Goal: Task Accomplishment & Management: Manage account settings

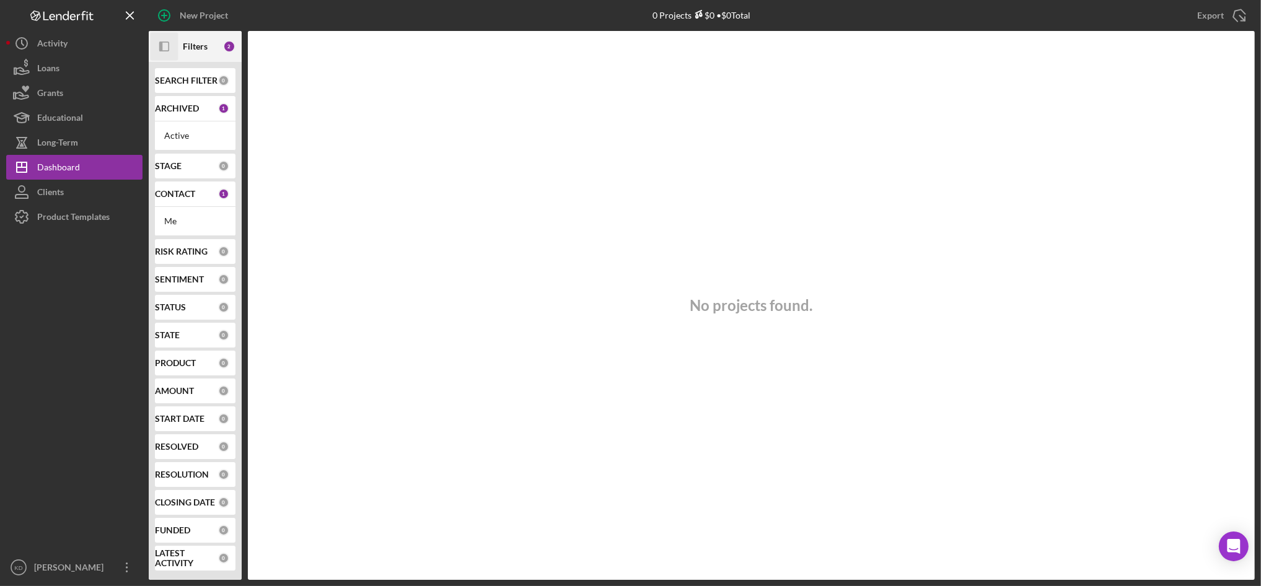
click at [161, 41] on icon "Icon/Panel Side Expand" at bounding box center [165, 47] width 28 height 28
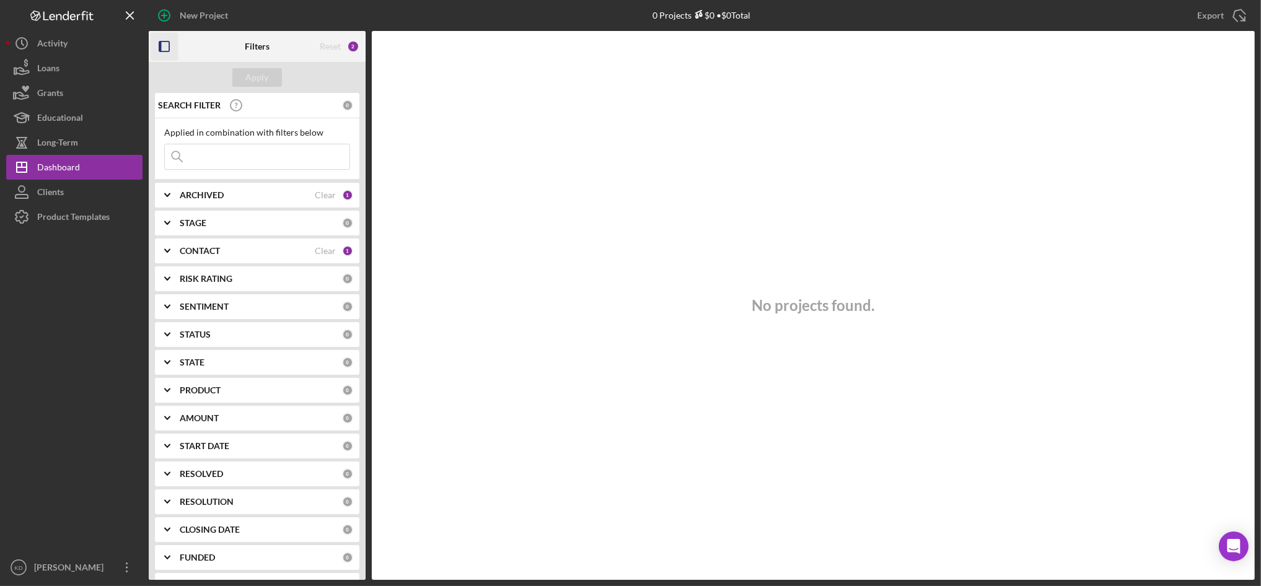
click at [229, 256] on div "CONTACT" at bounding box center [247, 251] width 135 height 10
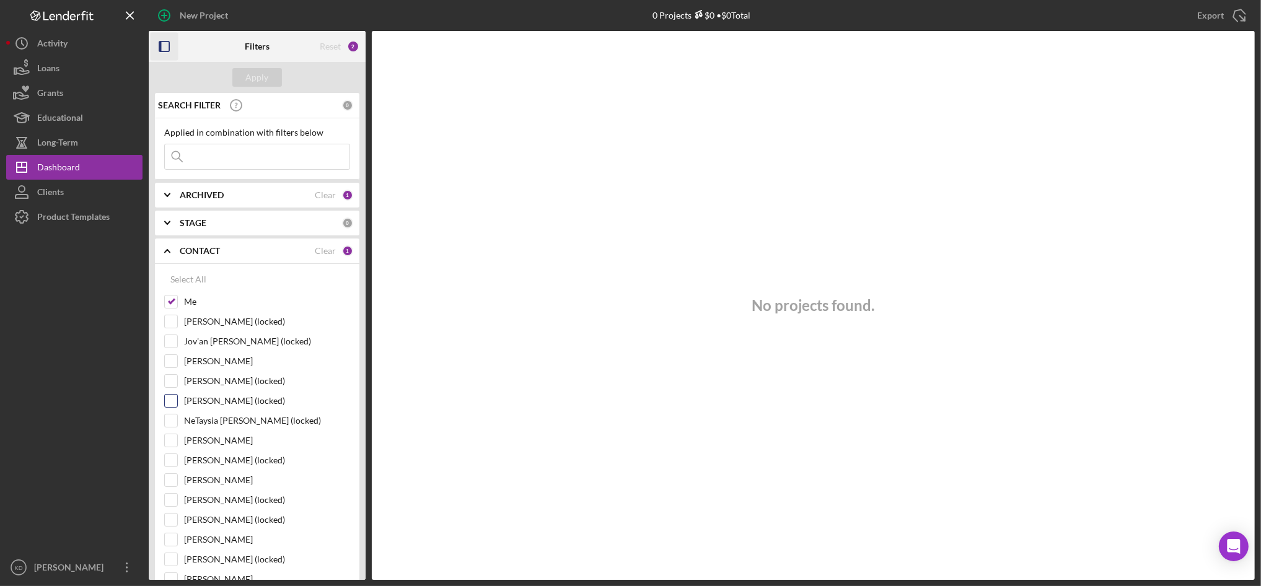
click at [171, 399] on input "[PERSON_NAME] (locked)" at bounding box center [171, 401] width 12 height 12
checkbox input "true"
click at [171, 499] on input "[PERSON_NAME] (locked)" at bounding box center [171, 500] width 12 height 12
checkbox input "true"
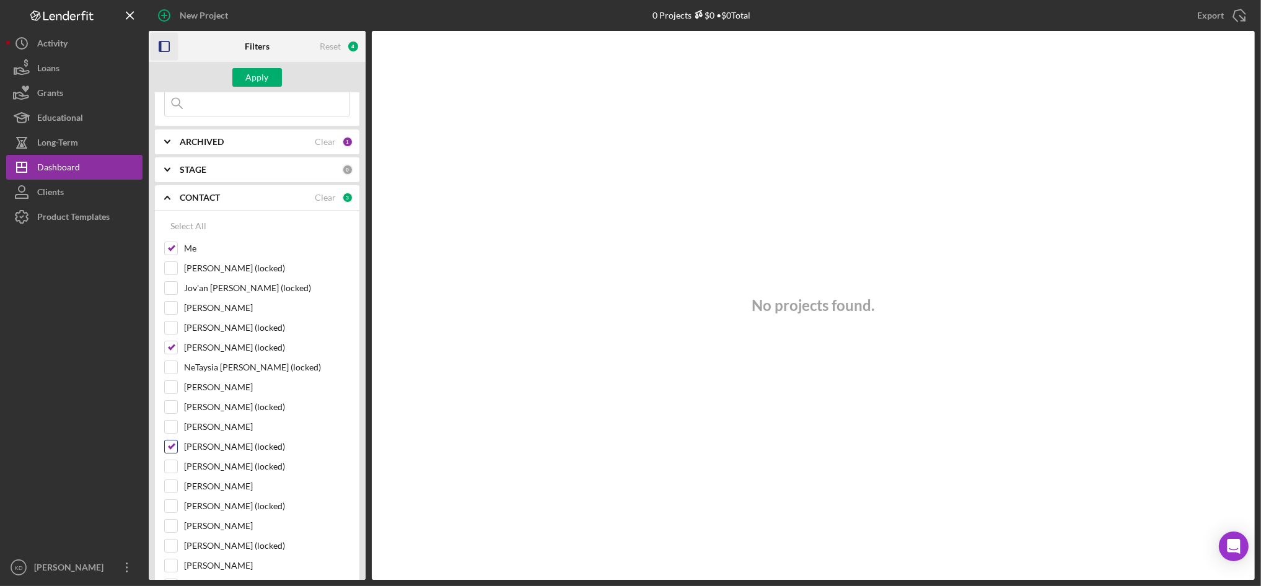
scroll to position [56, 0]
click at [171, 486] on input "[PERSON_NAME]" at bounding box center [171, 484] width 12 height 12
checkbox input "true"
click at [172, 563] on input "[PERSON_NAME]" at bounding box center [171, 563] width 12 height 12
checkbox input "true"
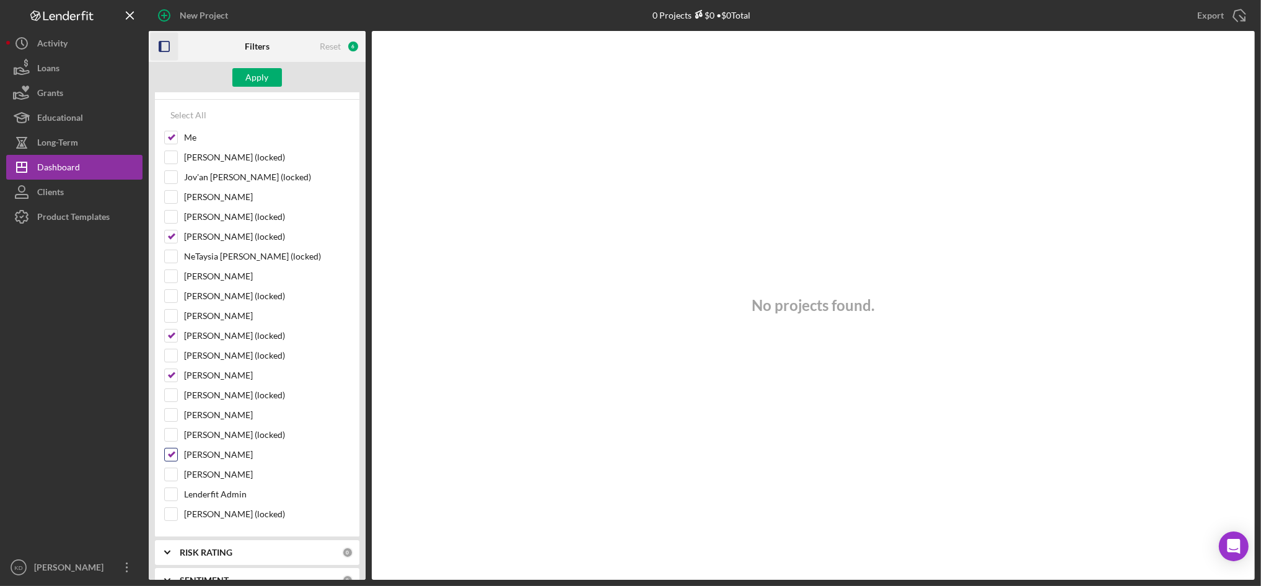
scroll to position [165, 0]
click at [172, 276] on input "[PERSON_NAME]" at bounding box center [171, 276] width 12 height 12
checkbox input "true"
click at [260, 80] on div "Apply" at bounding box center [257, 77] width 23 height 19
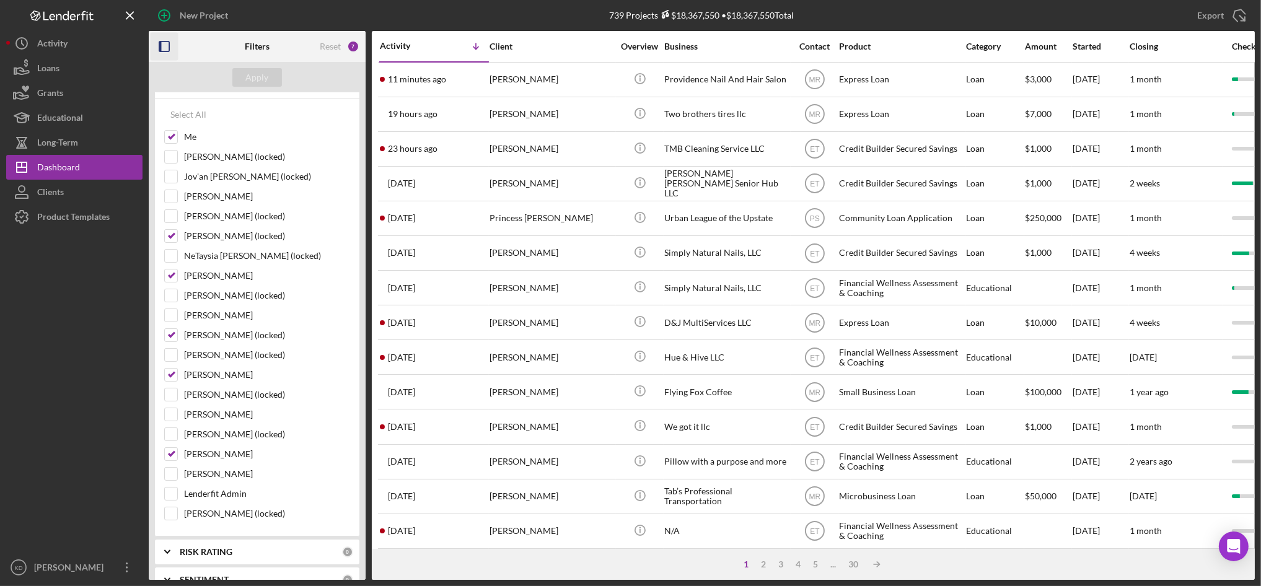
click at [165, 48] on icon "button" at bounding box center [165, 47] width 28 height 28
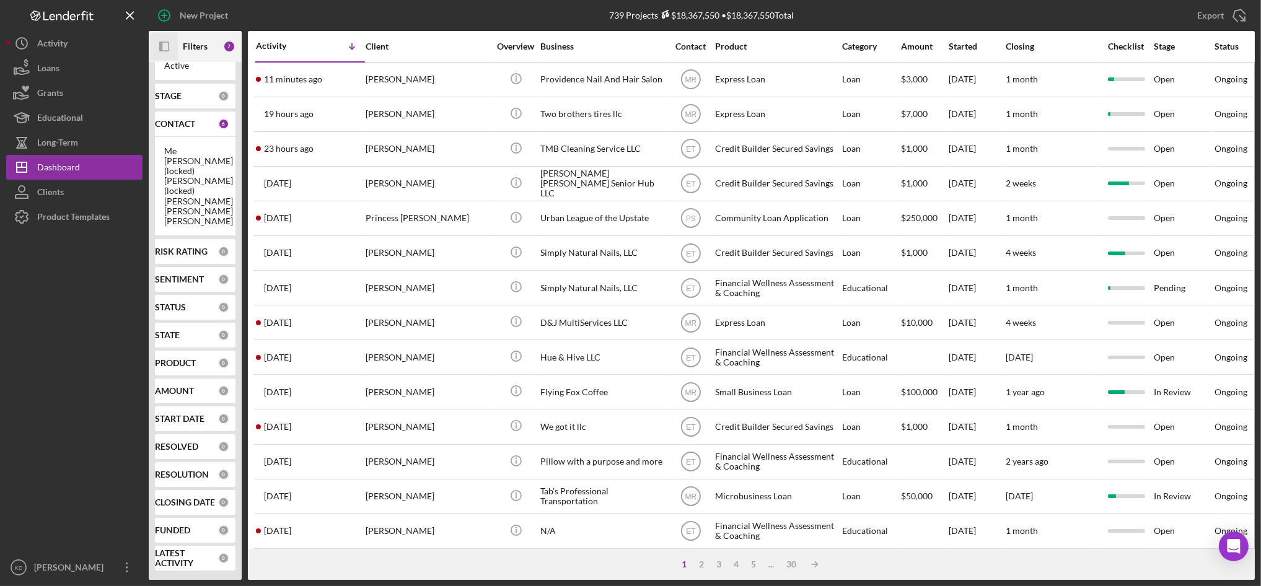
scroll to position [80, 0]
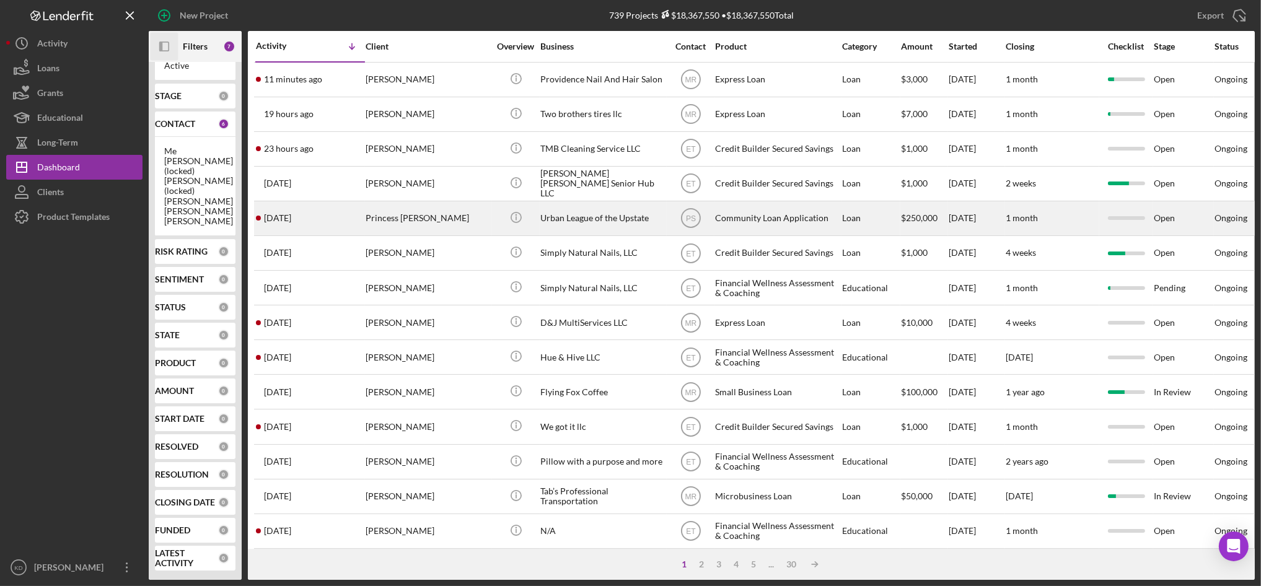
click at [617, 218] on div "Urban League of the Upstate" at bounding box center [602, 218] width 124 height 33
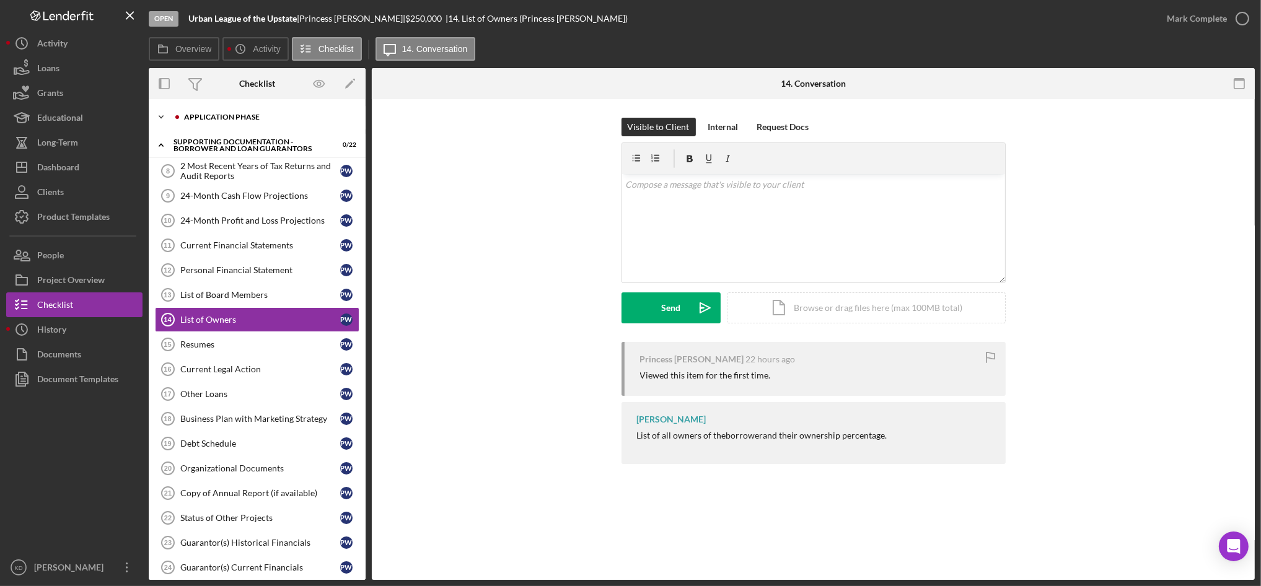
click at [221, 118] on div "Application Phase" at bounding box center [267, 116] width 166 height 7
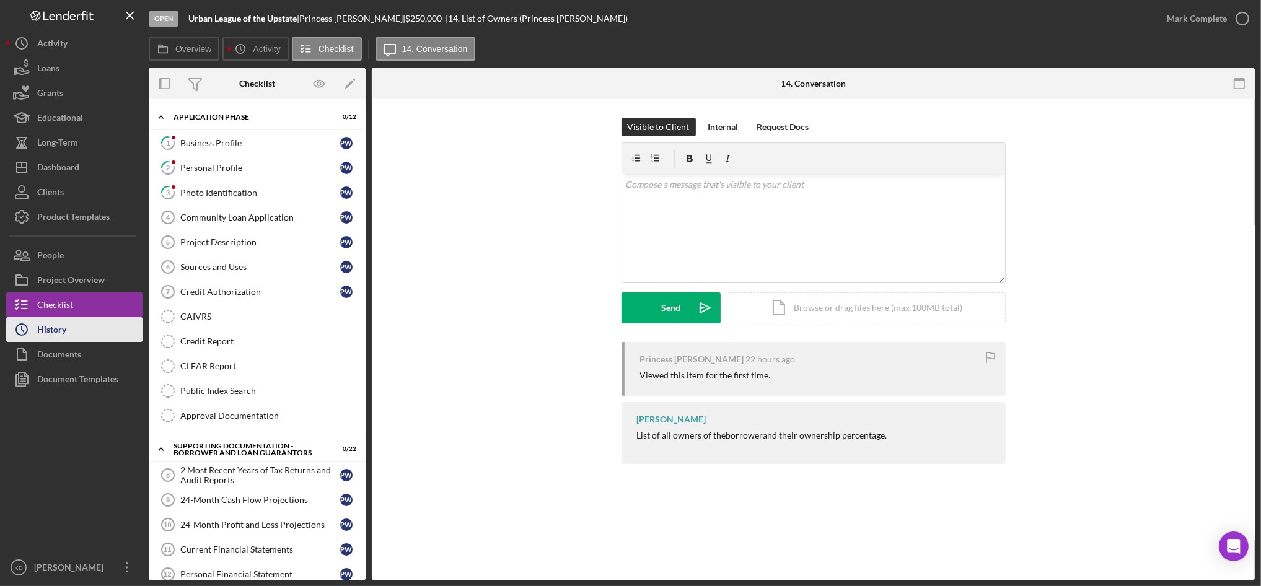
click at [68, 319] on button "Icon/History History" at bounding box center [74, 329] width 136 height 25
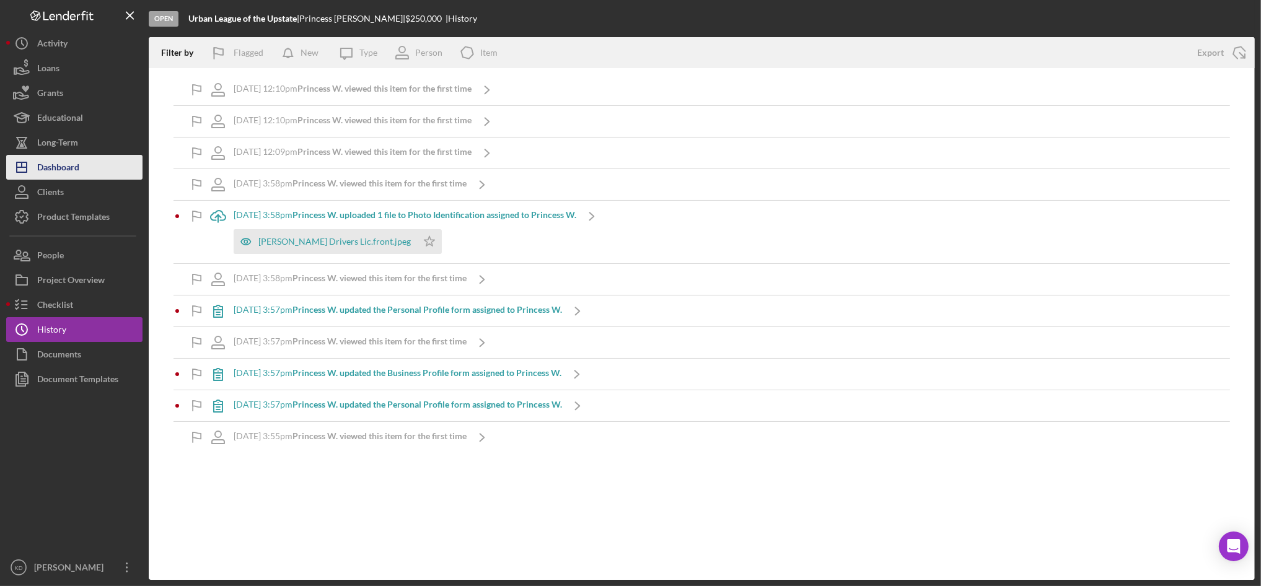
click at [96, 173] on button "Icon/Dashboard Dashboard" at bounding box center [74, 167] width 136 height 25
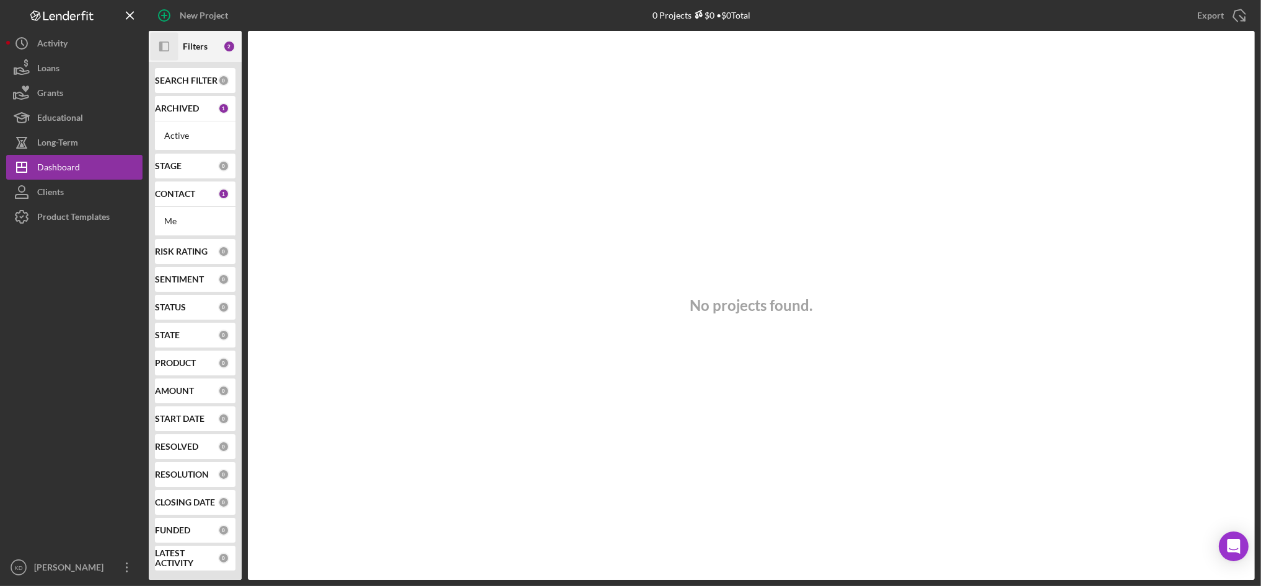
click at [164, 46] on icon "Icon/Panel Side Expand" at bounding box center [165, 47] width 28 height 28
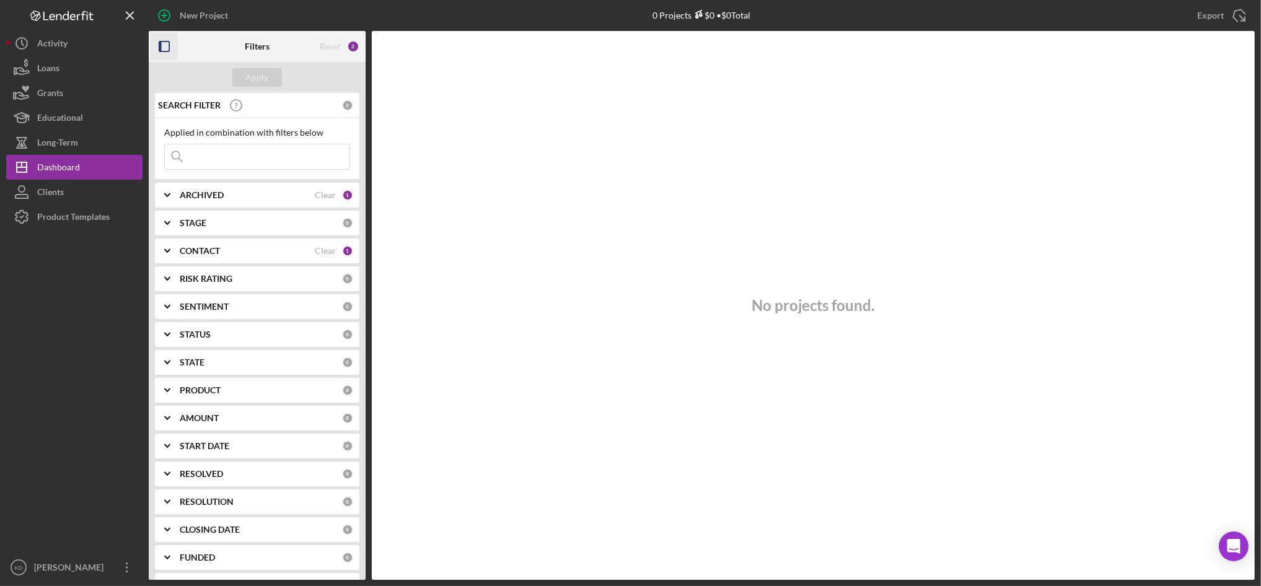
click at [195, 257] on div "CONTACT Clear 1" at bounding box center [267, 251] width 174 height 25
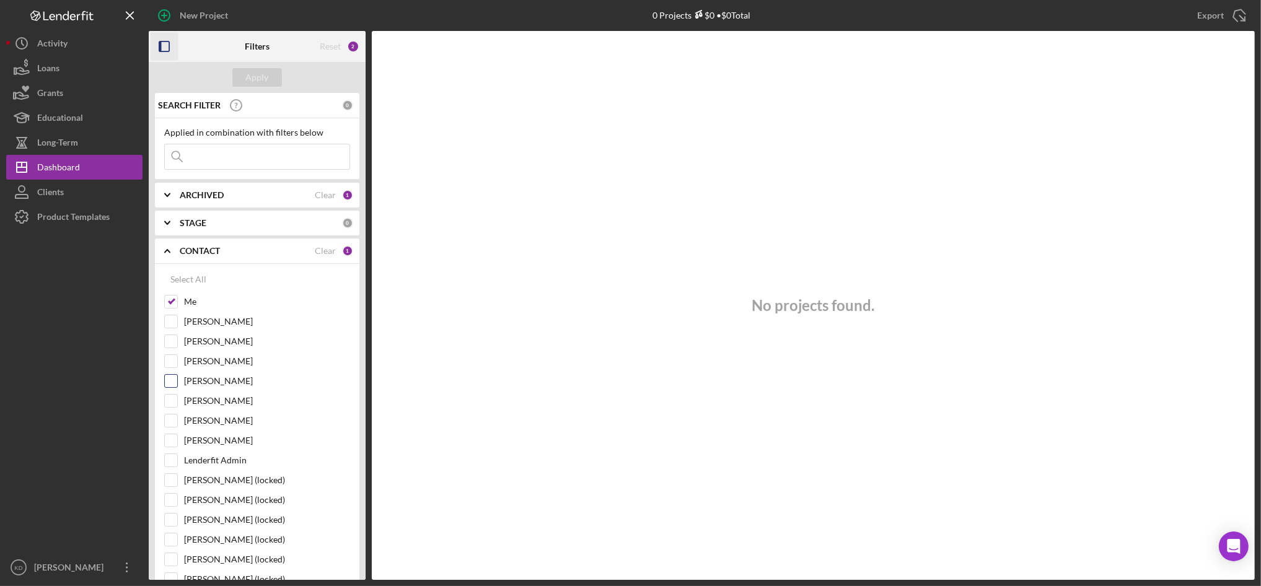
click at [172, 377] on input "[PERSON_NAME]" at bounding box center [171, 381] width 12 height 12
checkbox input "true"
click at [170, 341] on input "[PERSON_NAME]" at bounding box center [171, 341] width 12 height 12
checkbox input "true"
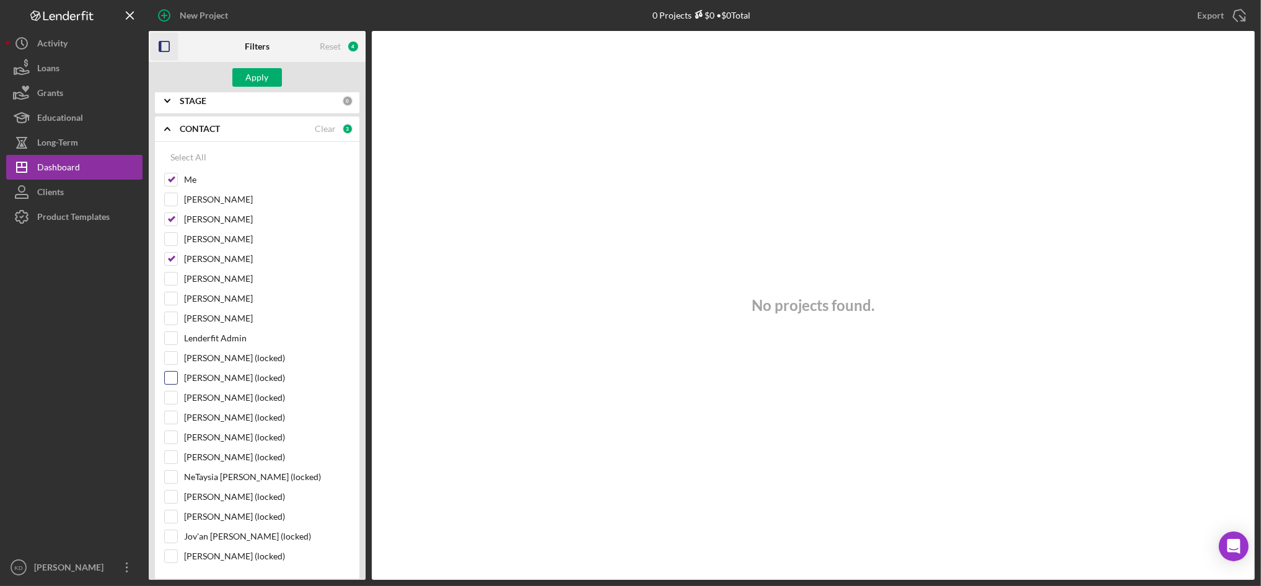
scroll to position [130, 0]
click at [174, 437] on div at bounding box center [171, 430] width 14 height 14
click at [172, 429] on input "[PERSON_NAME] (locked)" at bounding box center [171, 430] width 12 height 12
checkbox input "true"
click at [170, 495] on input "[PERSON_NAME] (locked)" at bounding box center [171, 489] width 12 height 12
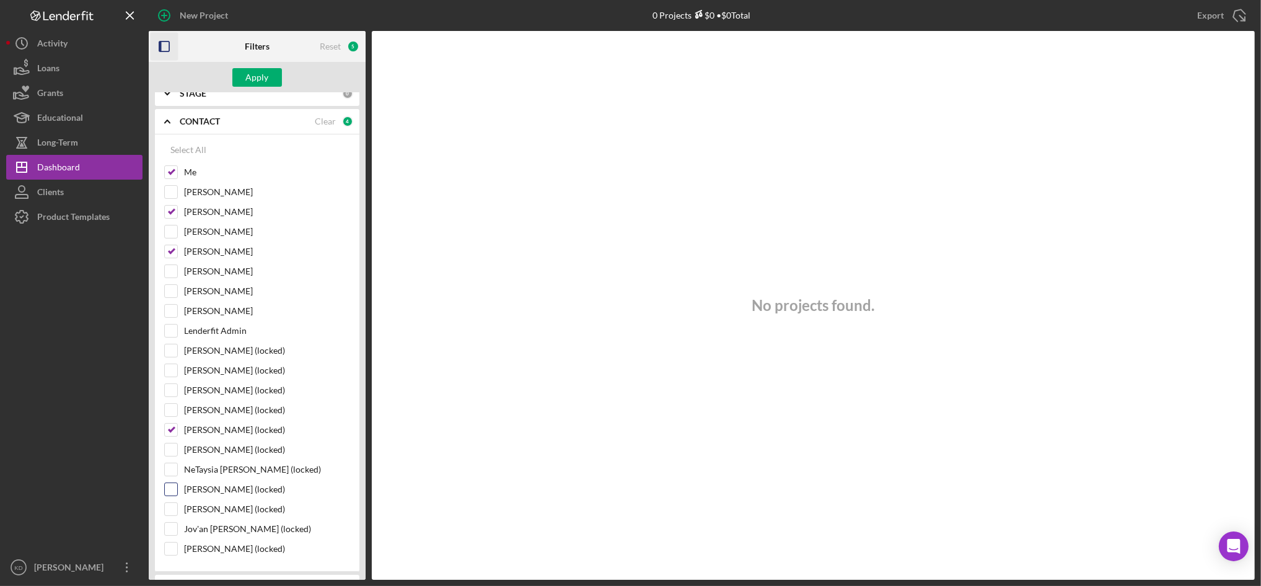
checkbox input "true"
click at [268, 75] on button "Apply" at bounding box center [257, 77] width 50 height 19
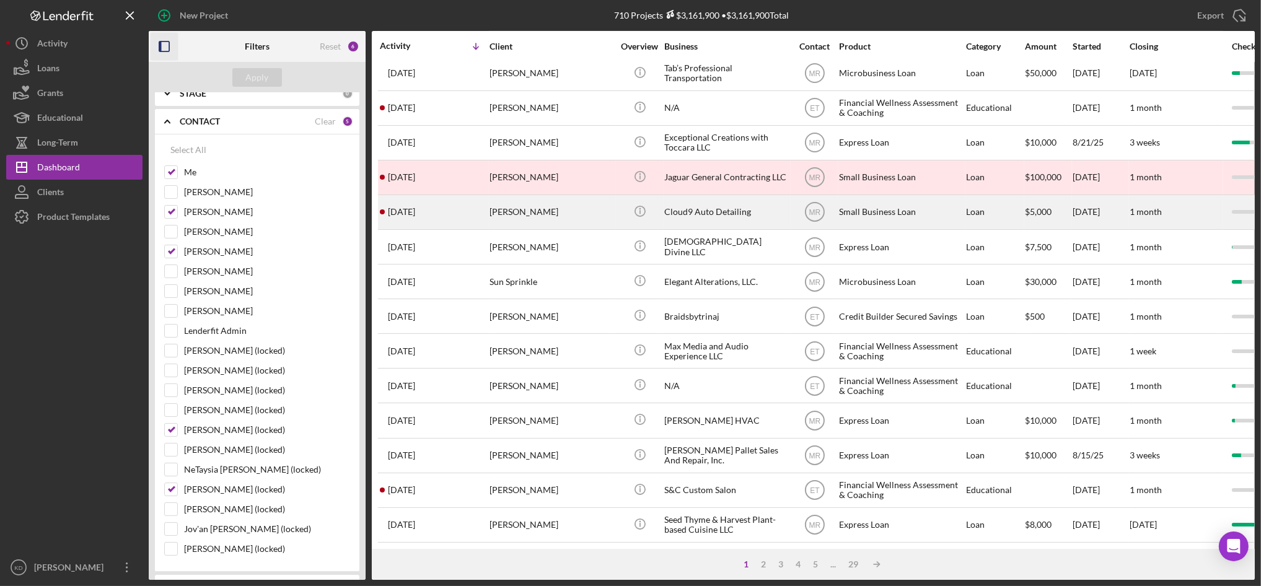
scroll to position [0, 0]
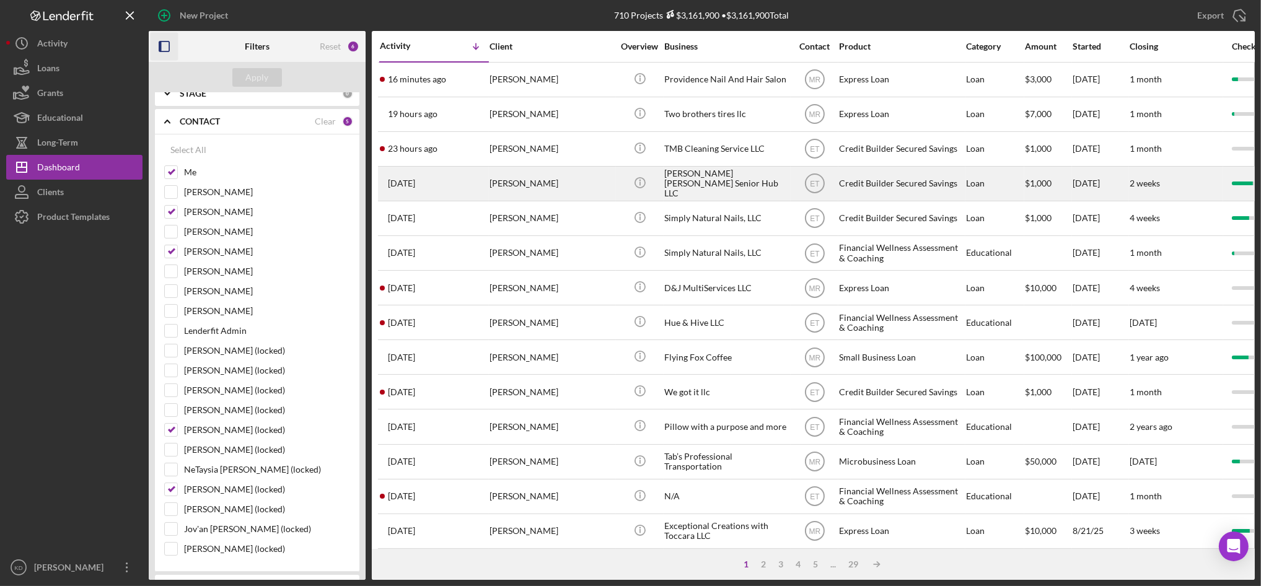
click at [720, 187] on div "[PERSON_NAME] [PERSON_NAME] Senior Hub LLC" at bounding box center [726, 183] width 124 height 33
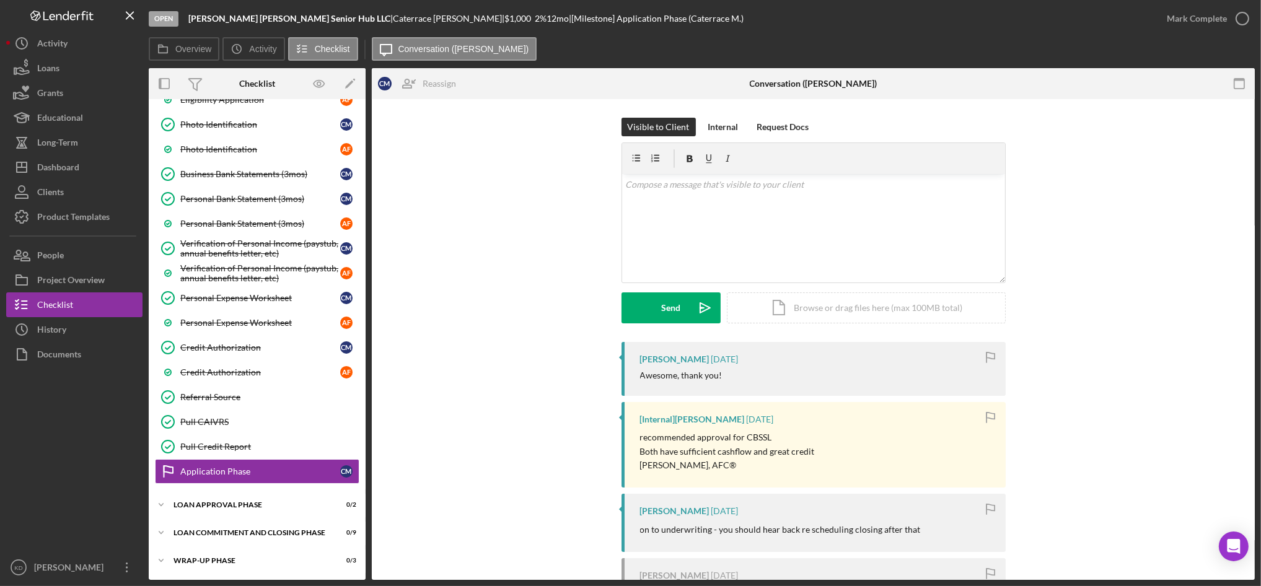
scroll to position [147, 0]
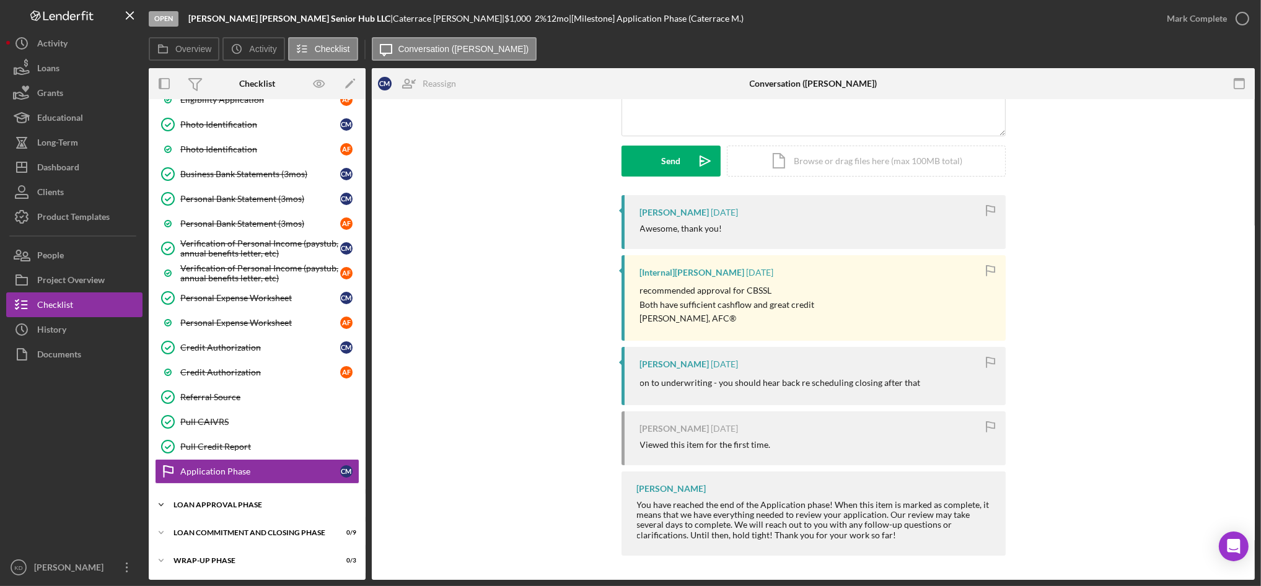
click at [234, 506] on div "Loan Approval Phase" at bounding box center [262, 504] width 177 height 7
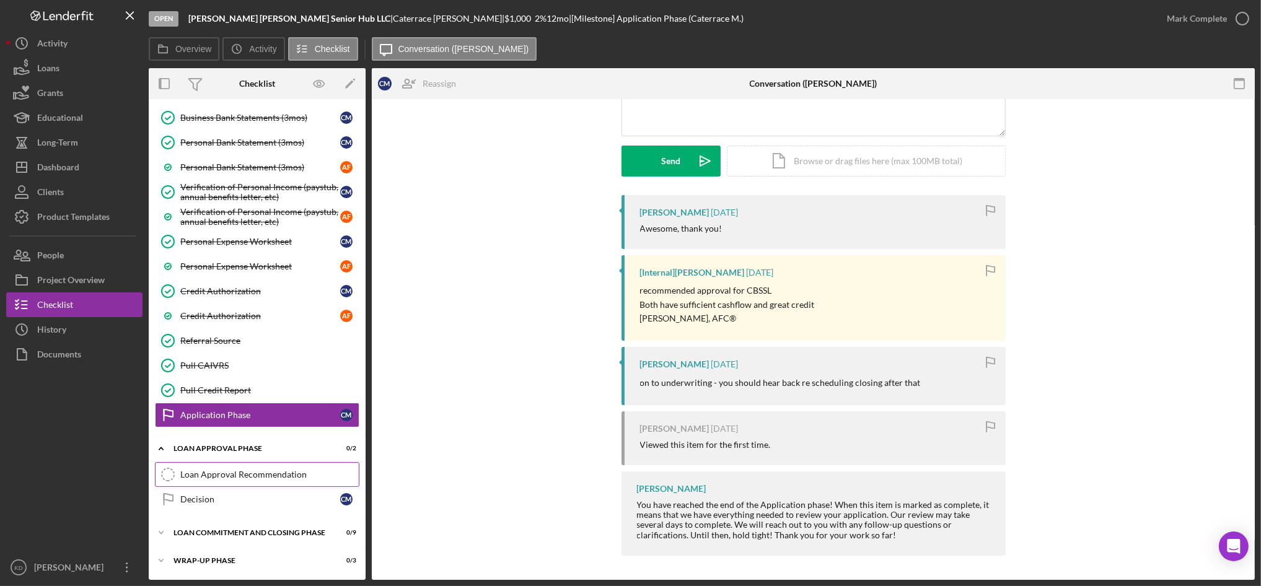
click at [281, 470] on div "Loan Approval Recommendation" at bounding box center [269, 475] width 178 height 10
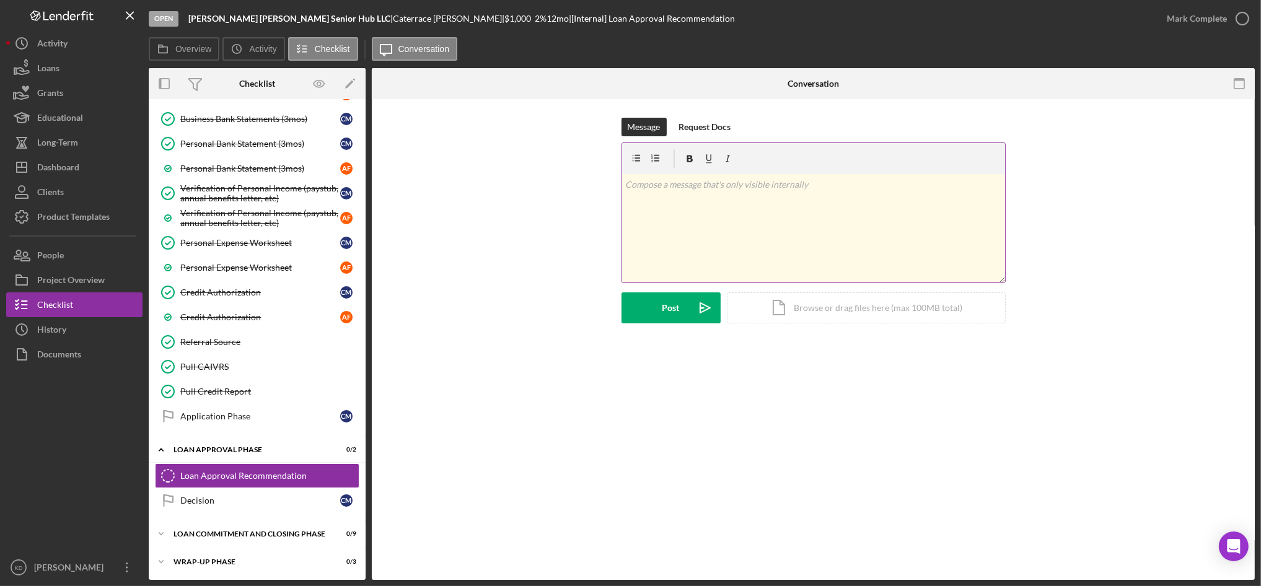
scroll to position [254, 0]
click at [749, 248] on div "v Color teal Color pink Remove color Add row above Add row below Add column bef…" at bounding box center [813, 228] width 383 height 108
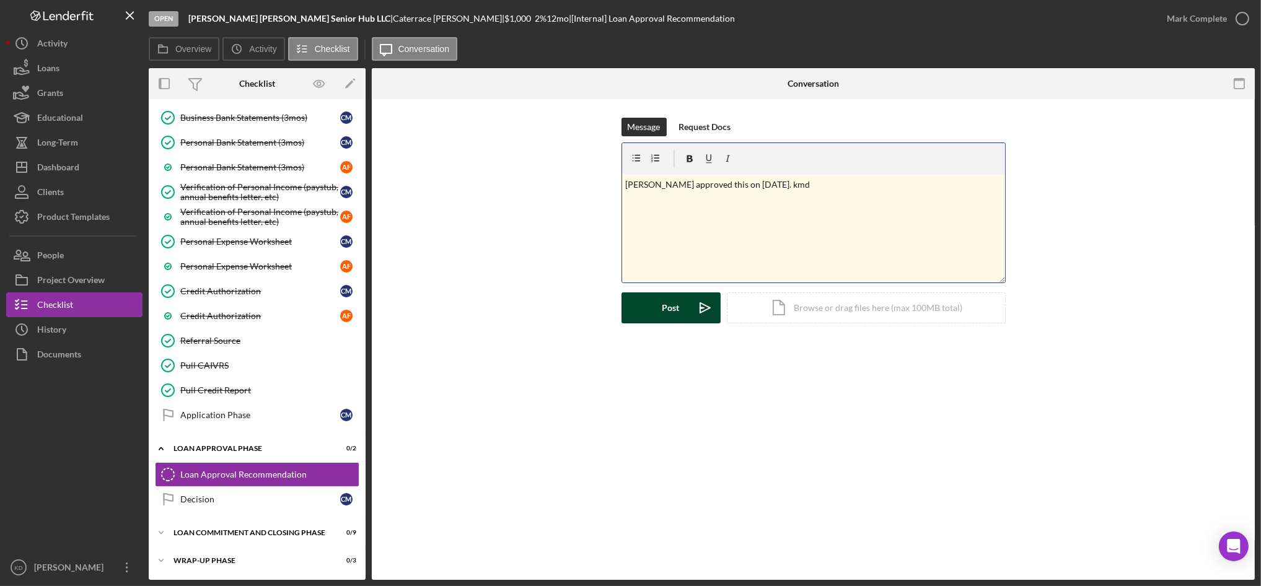
click at [651, 318] on button "Post Icon/icon-invite-send" at bounding box center [671, 307] width 99 height 31
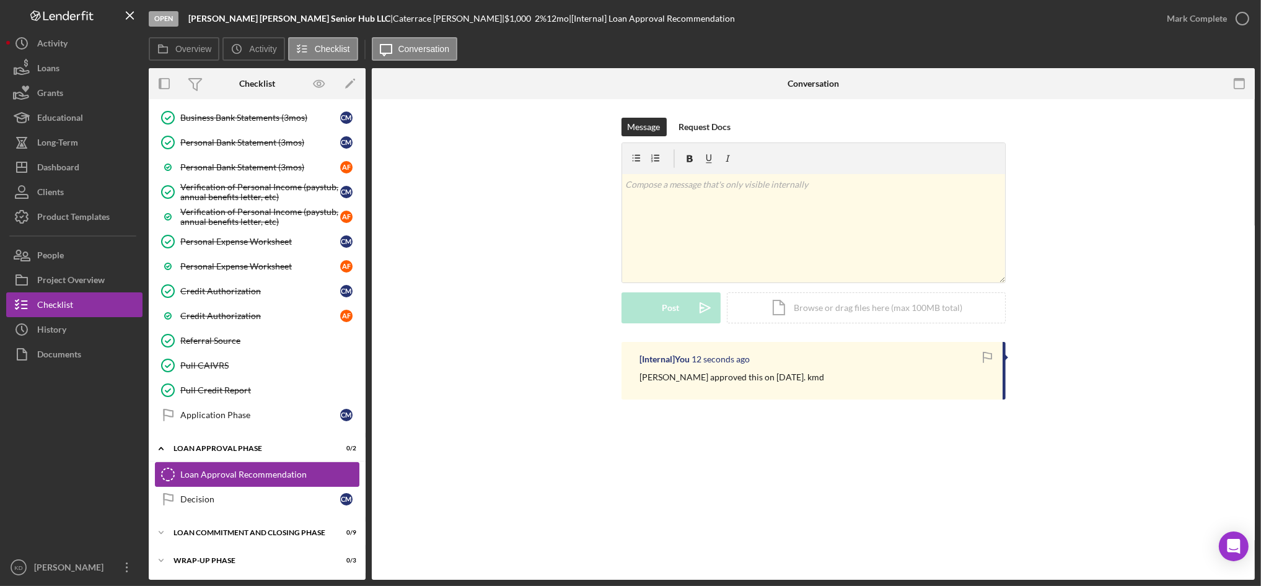
click at [253, 465] on link "Loan Approval Recommendation Loan Approval Recommendation" at bounding box center [257, 474] width 204 height 25
click at [162, 475] on icon "Loan Approval Recommendation" at bounding box center [167, 474] width 31 height 31
click at [1236, 22] on circle "button" at bounding box center [1242, 18] width 12 height 12
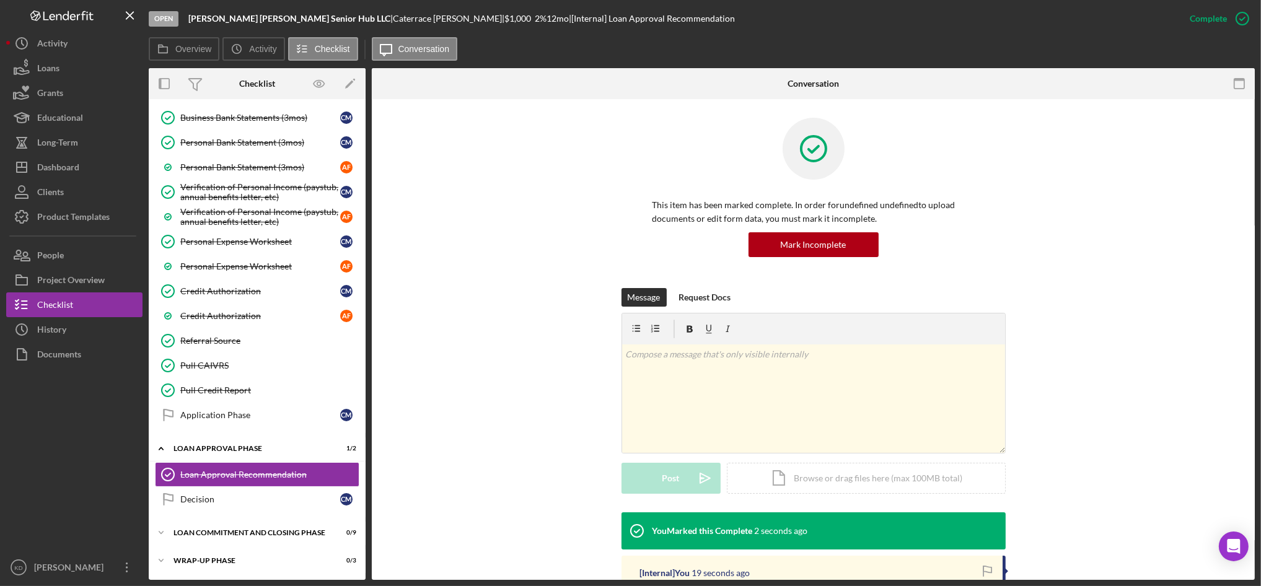
scroll to position [58, 0]
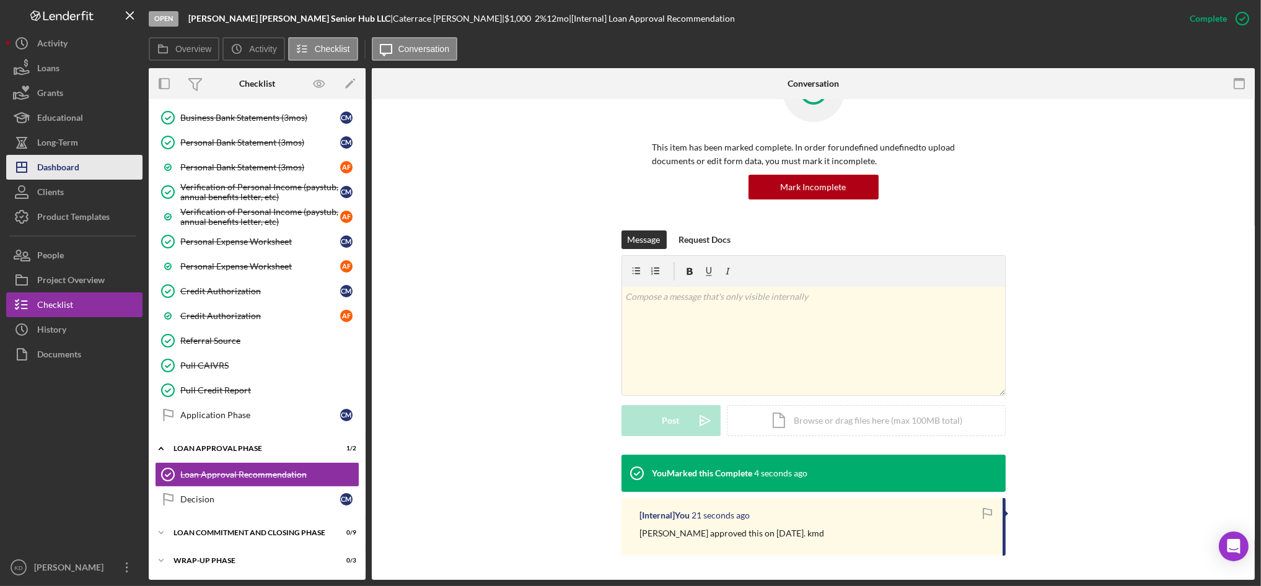
click at [59, 157] on div "Dashboard" at bounding box center [58, 169] width 42 height 28
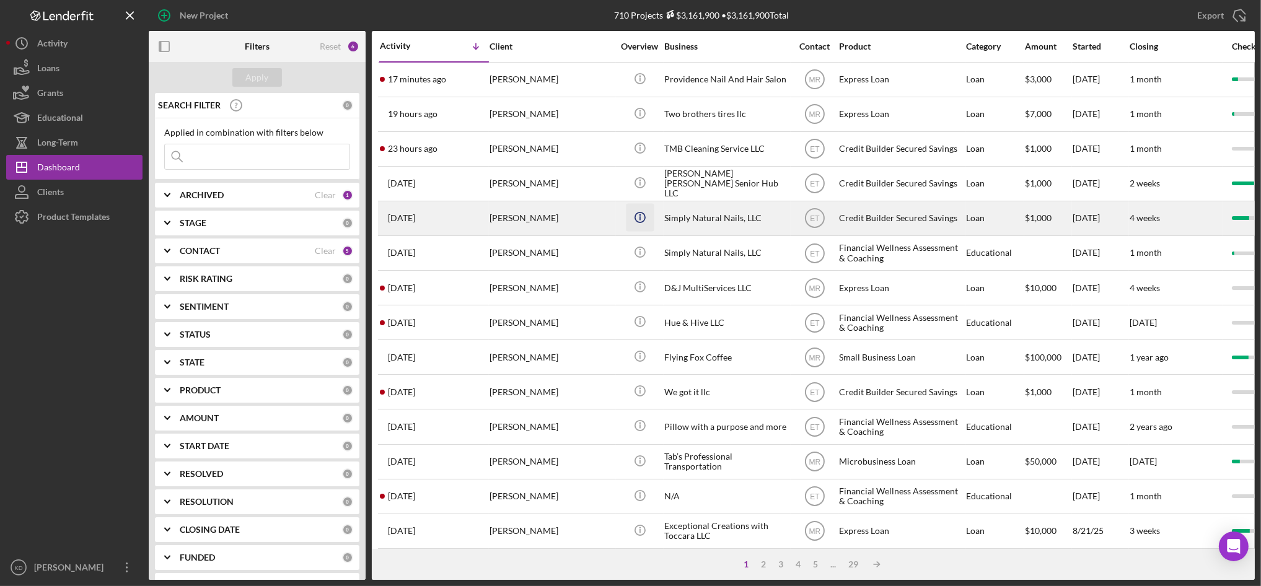
click at [635, 226] on icon "Icon/Info" at bounding box center [640, 217] width 28 height 28
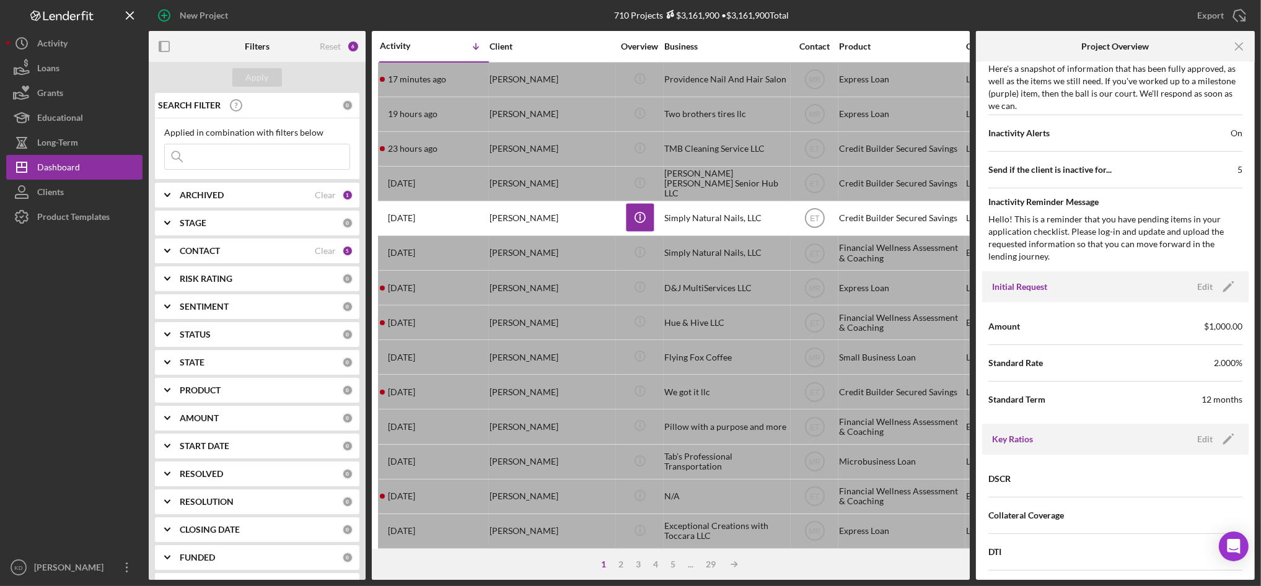
scroll to position [774, 0]
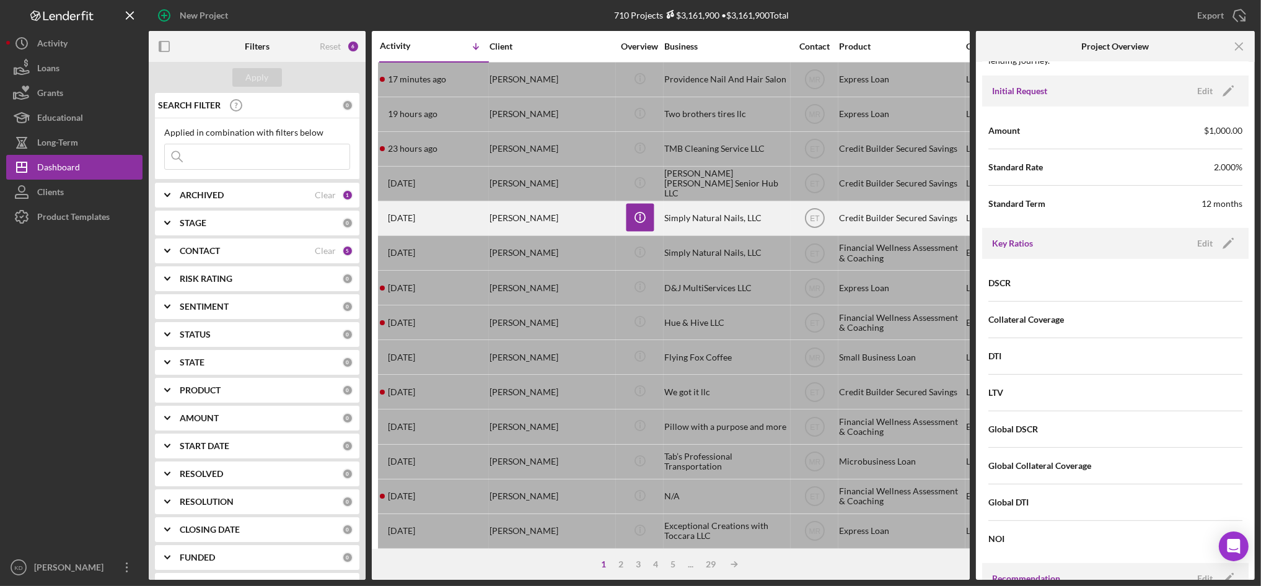
click at [734, 211] on div "Simply Natural Nails, LLC" at bounding box center [726, 218] width 124 height 33
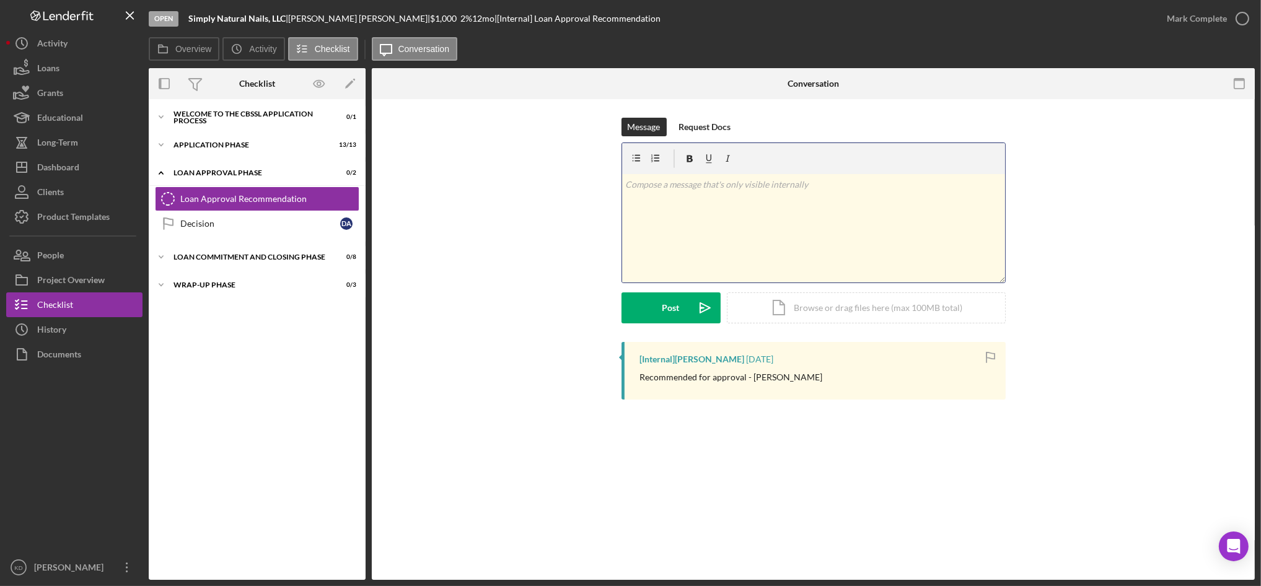
click at [732, 237] on div "v Color teal Color pink Remove color Add row above Add row below Add column bef…" at bounding box center [813, 228] width 383 height 108
click at [685, 304] on button "Post Icon/icon-invite-send" at bounding box center [671, 307] width 99 height 31
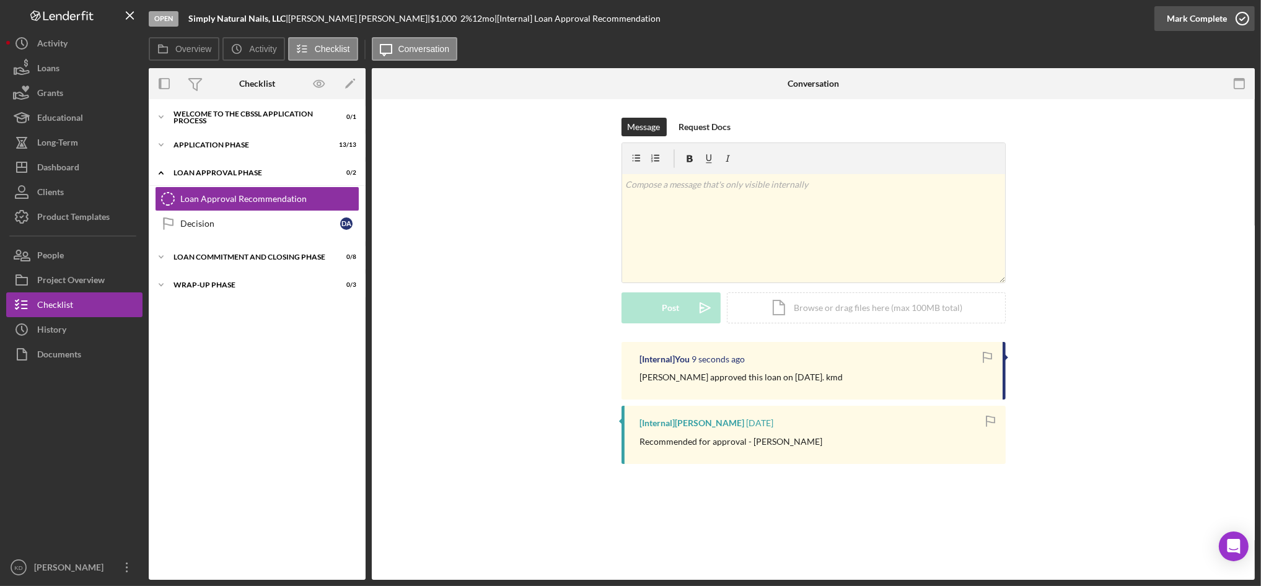
click at [1233, 21] on icon "button" at bounding box center [1242, 18] width 31 height 31
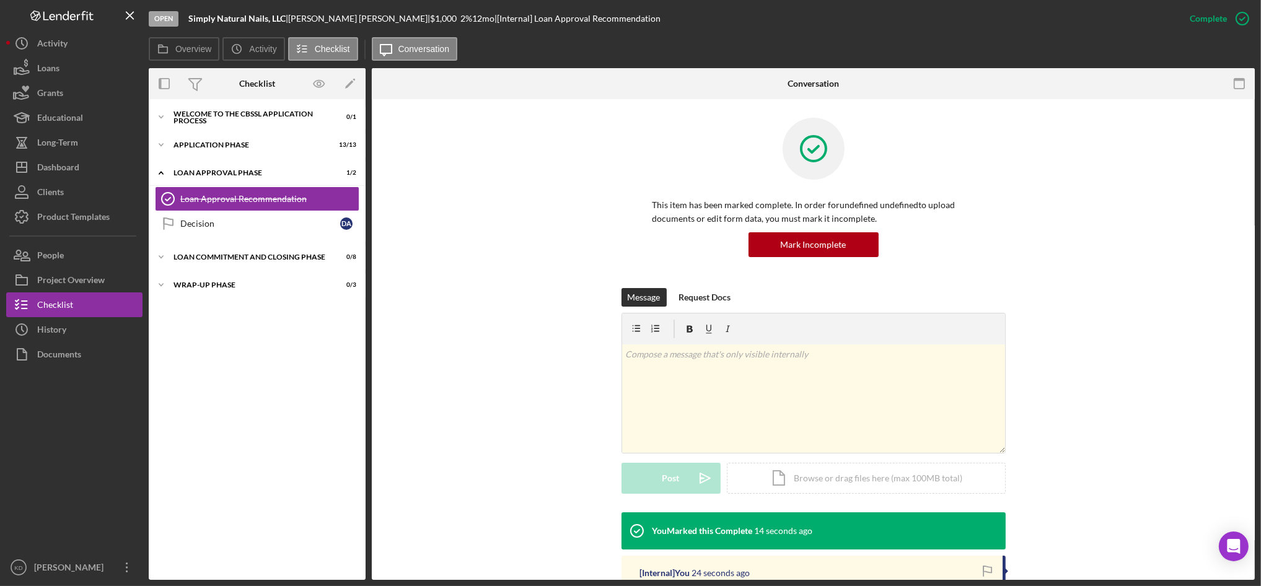
drag, startPoint x: 1104, startPoint y: 180, endPoint x: 1099, endPoint y: 132, distance: 48.6
click at [1104, 180] on div "This item has been marked complete. In order for undefined undefined to upload …" at bounding box center [813, 203] width 846 height 170
